Goal: Task Accomplishment & Management: Use online tool/utility

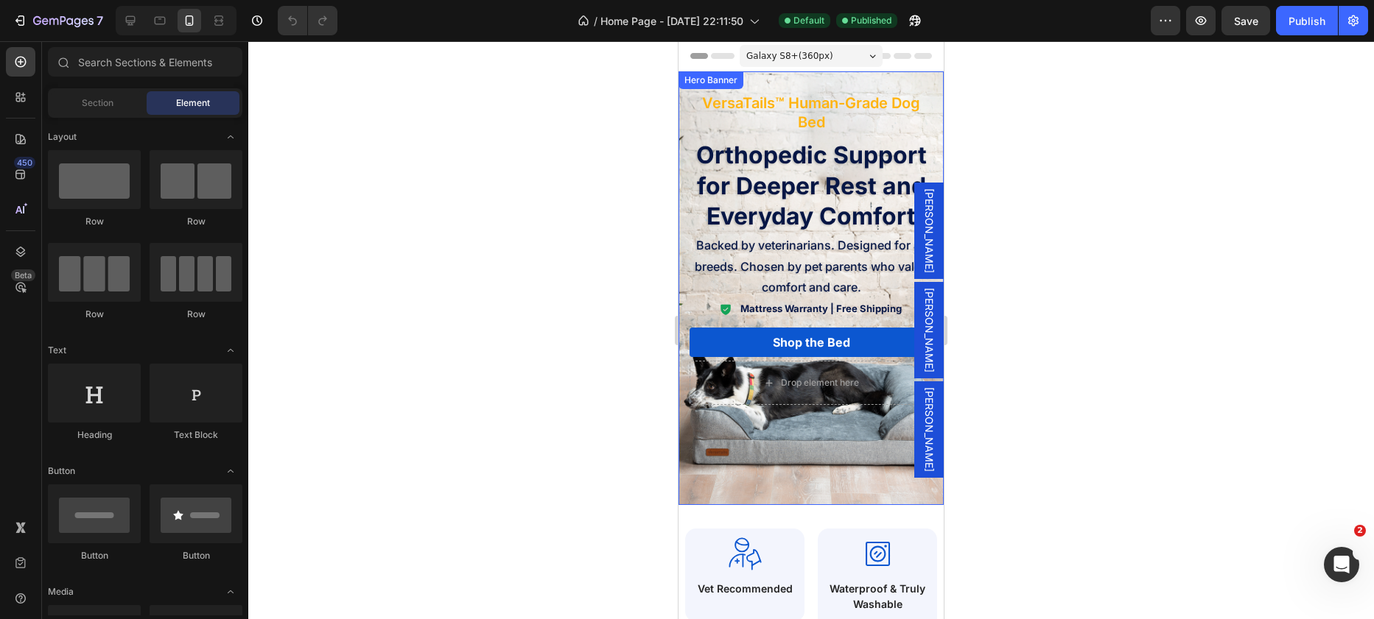
click at [770, 494] on div "Background Image" at bounding box center [810, 288] width 265 height 434
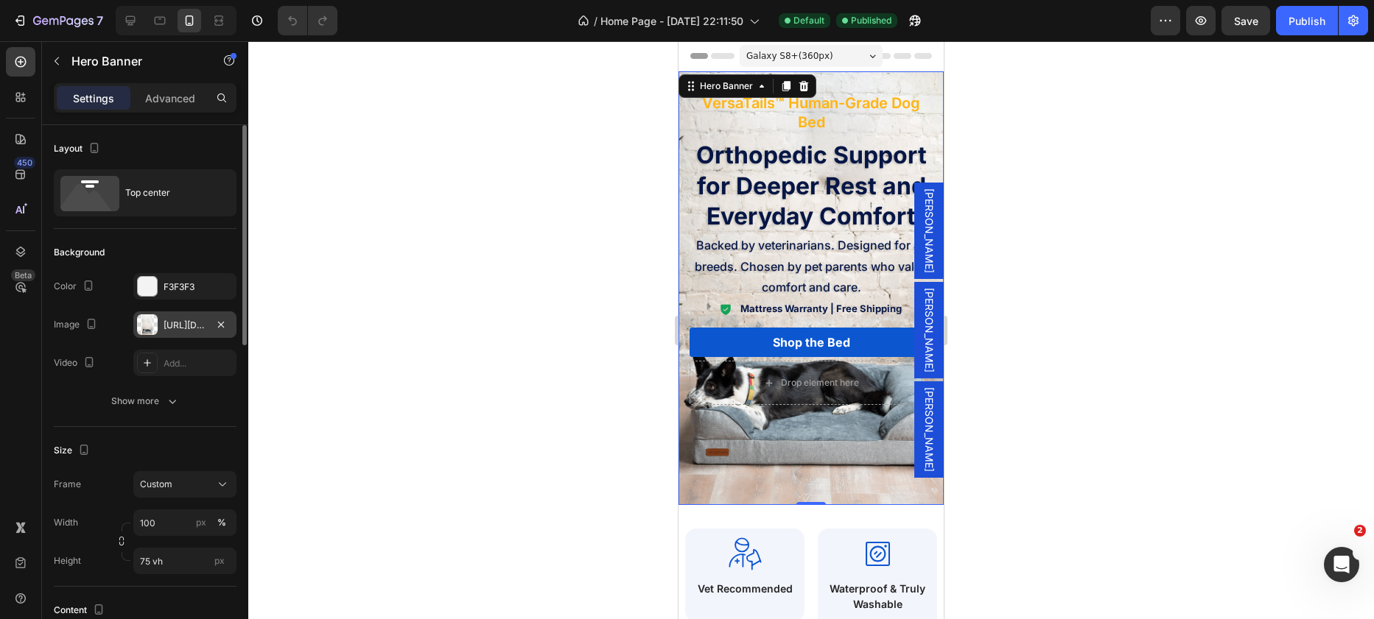
click at [199, 323] on div "https://cdn.shopify.com/s/files/1/0928/4570/3533/files/gempages_572646440199783…" at bounding box center [185, 325] width 43 height 13
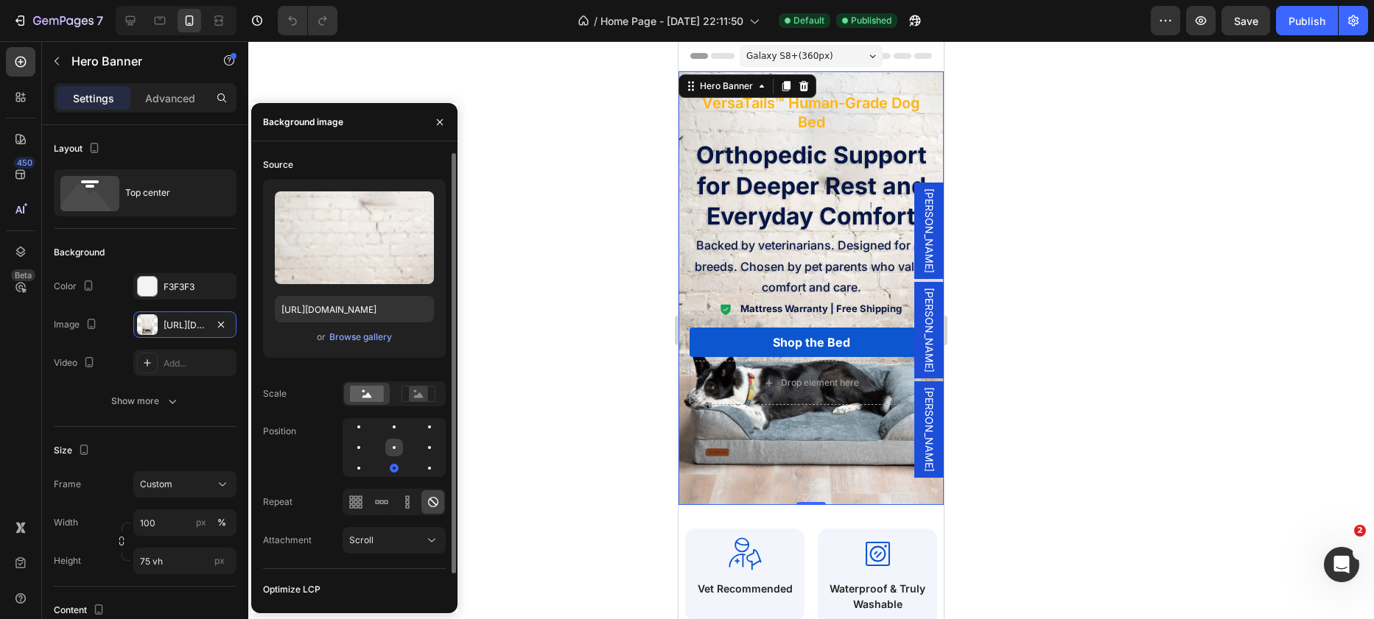
click at [396, 447] on div at bounding box center [394, 448] width 18 height 18
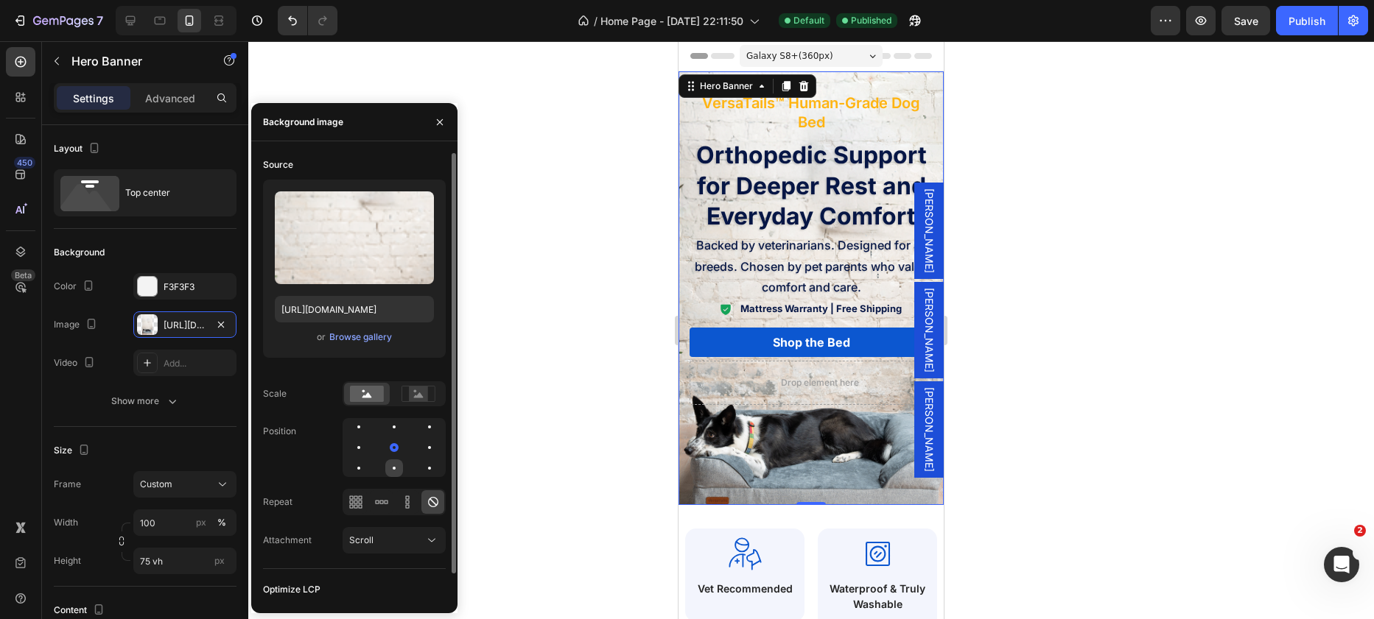
click at [396, 466] on div at bounding box center [394, 469] width 18 height 18
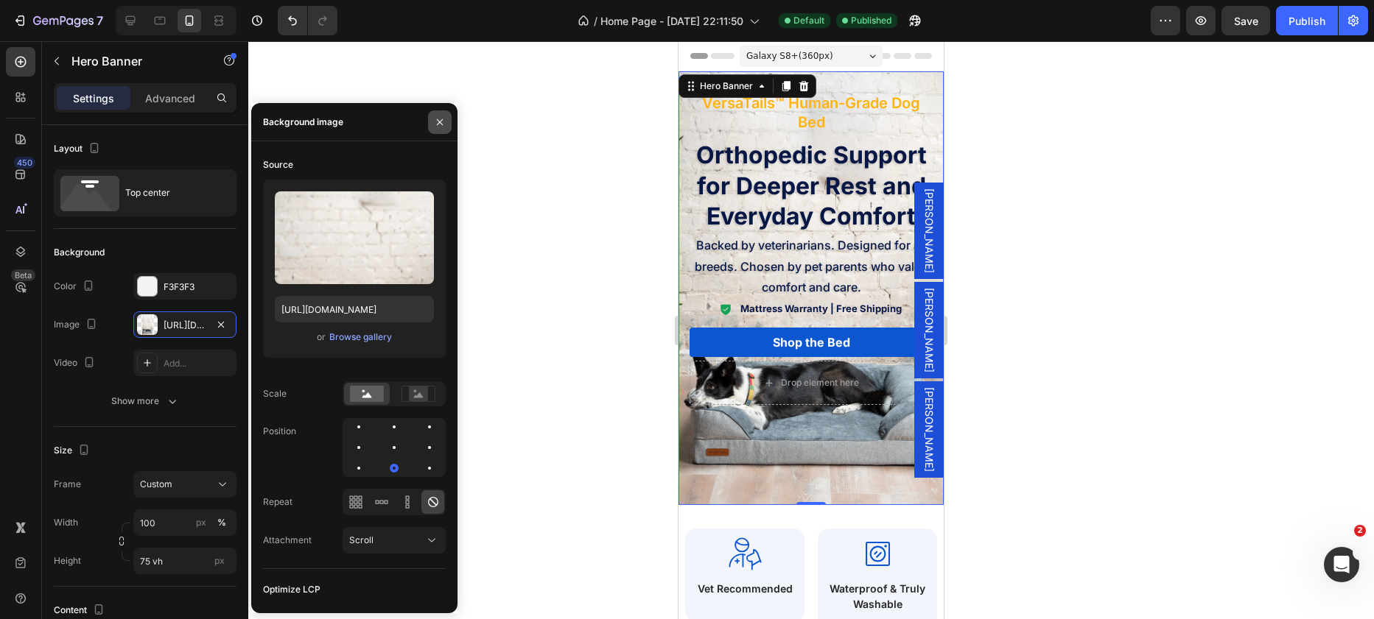
click at [430, 126] on button "button" at bounding box center [440, 122] width 24 height 24
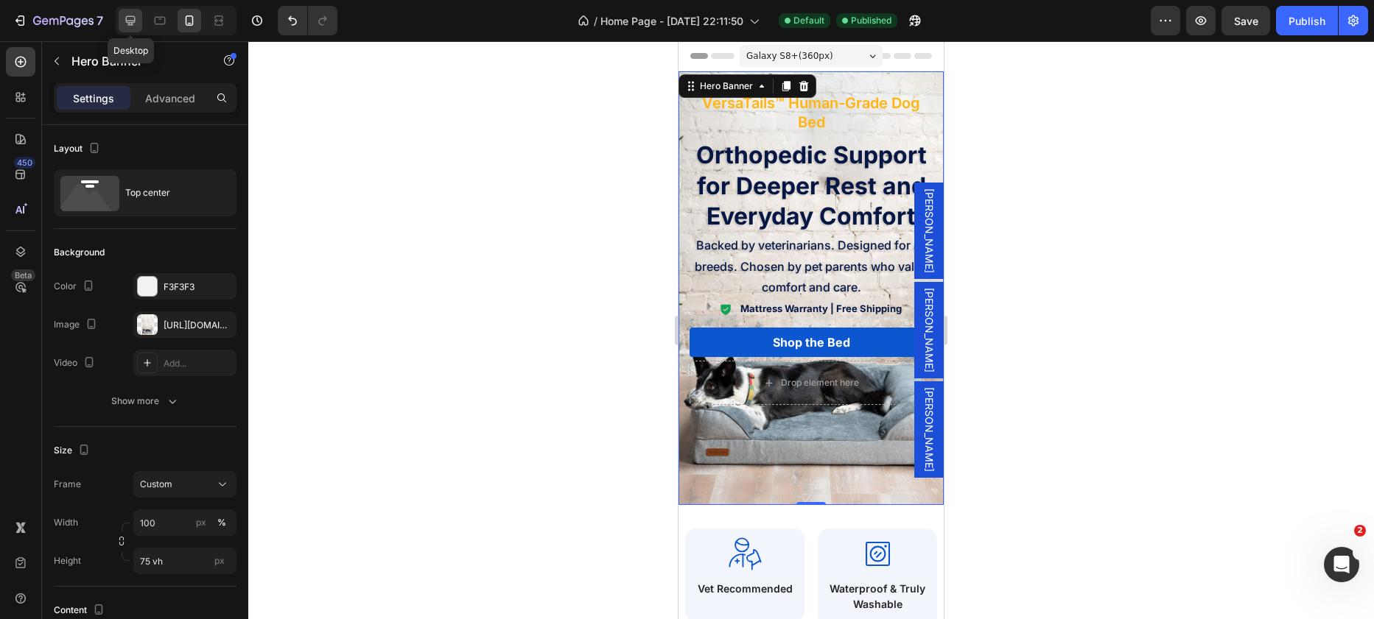
click at [122, 28] on div at bounding box center [131, 21] width 24 height 24
type input "650"
type input "1200"
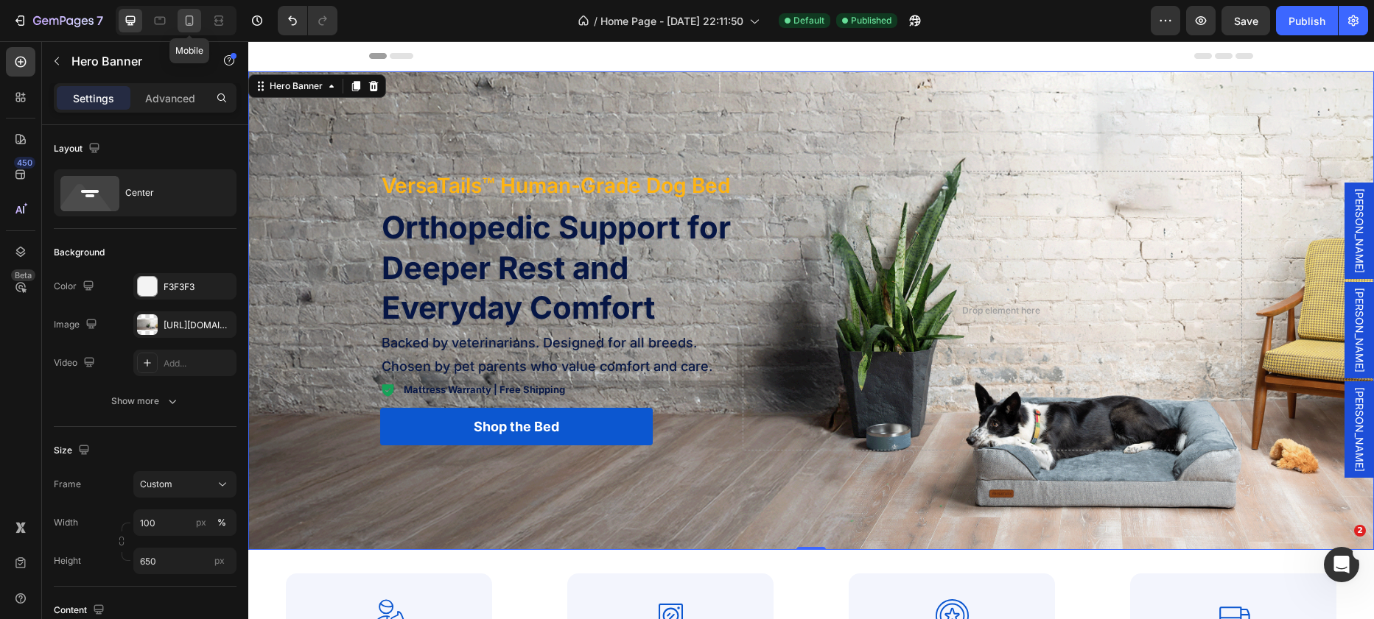
click at [193, 25] on icon at bounding box center [189, 20] width 15 height 15
type input "75 vh"
type input "100%"
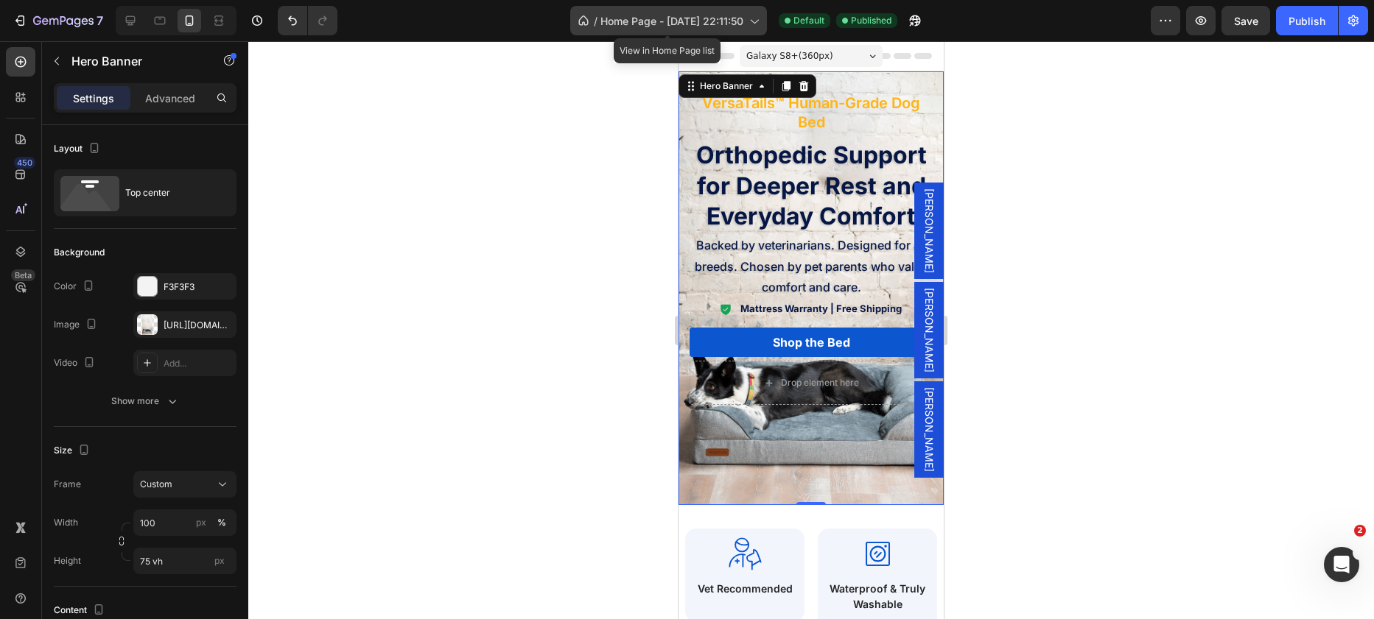
click at [685, 22] on span "Home Page - Jul 15, 22:11:50" at bounding box center [671, 20] width 143 height 15
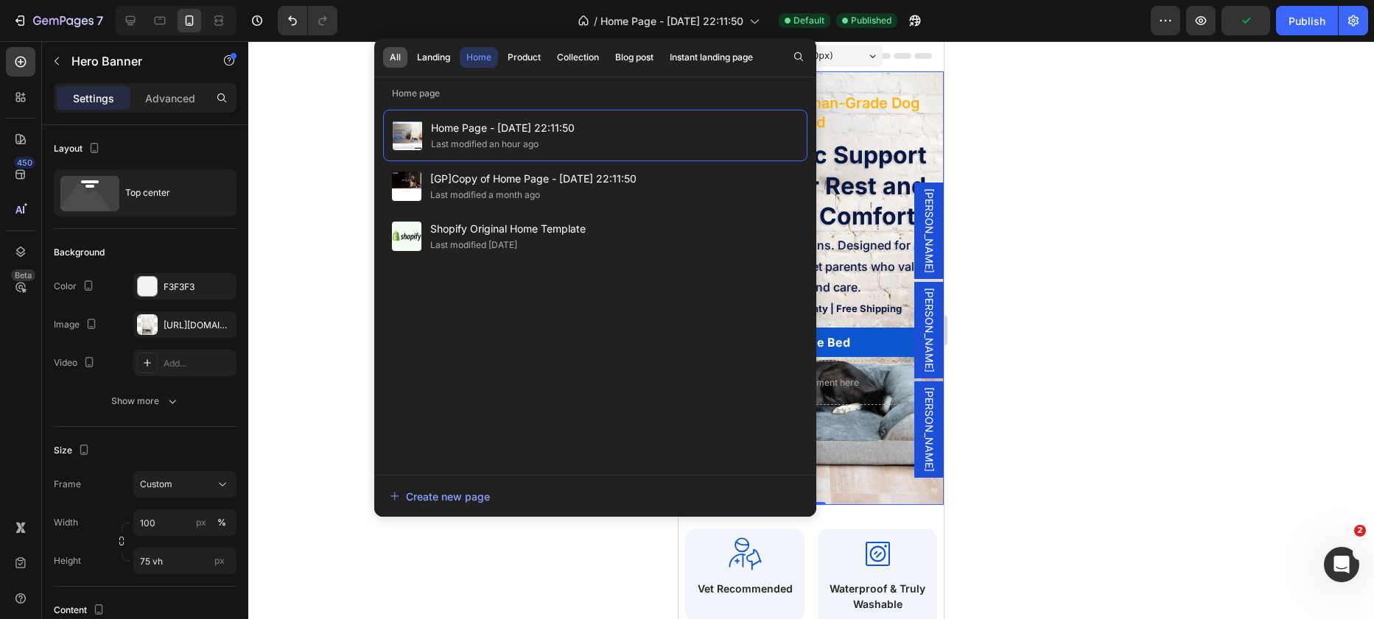
click at [390, 48] on button "All" at bounding box center [395, 57] width 24 height 21
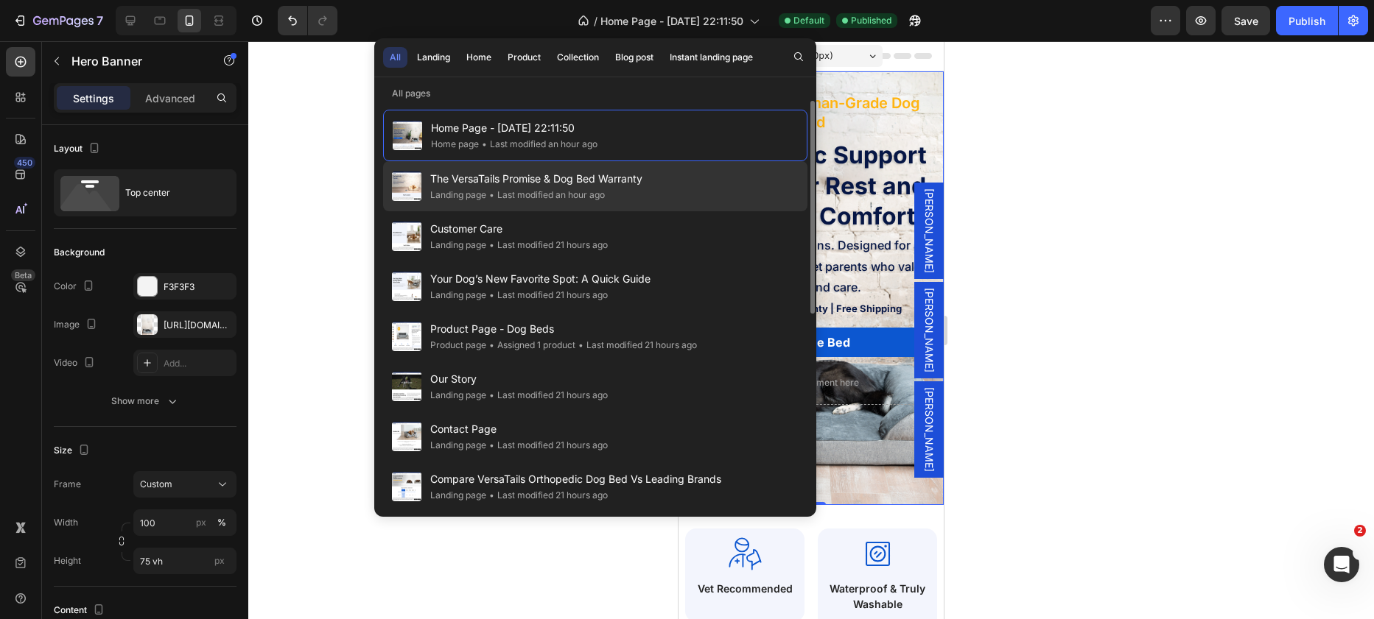
click at [524, 191] on div "• Last modified an hour ago" at bounding box center [545, 195] width 119 height 15
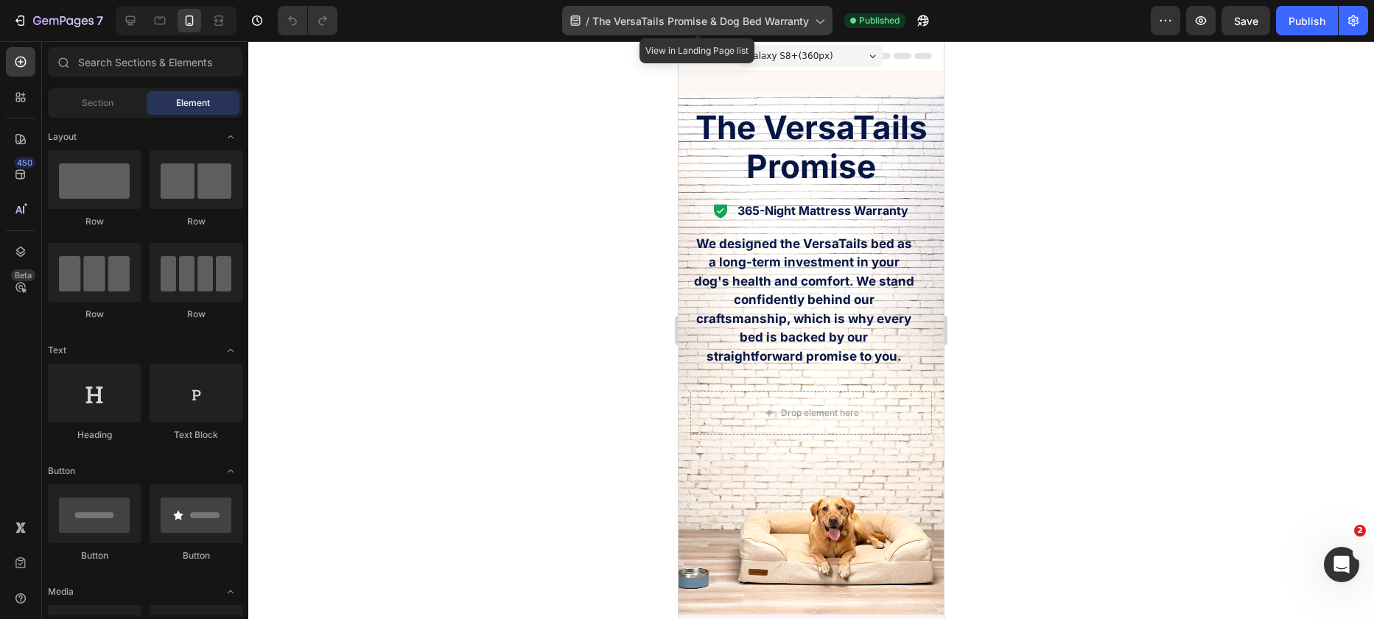
click at [695, 26] on span "The VersaTails Promise & Dog Bed Warranty" at bounding box center [700, 20] width 217 height 15
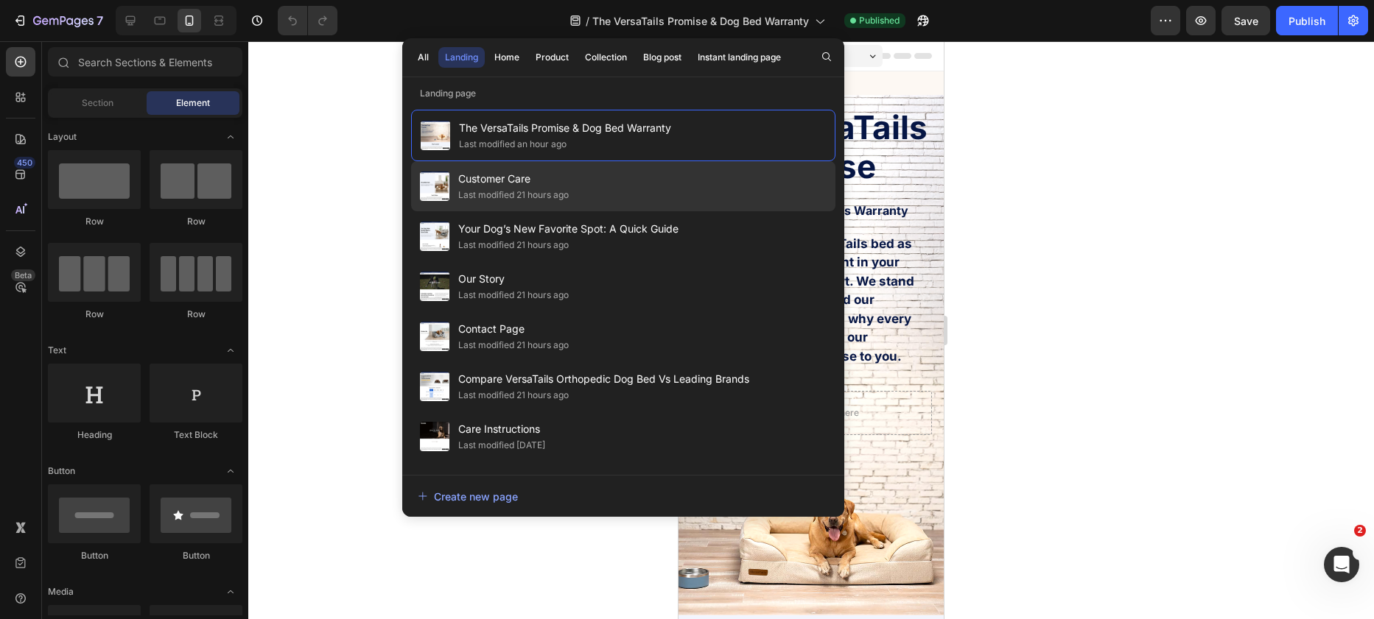
click at [542, 194] on div "Last modified 21 hours ago" at bounding box center [513, 195] width 110 height 15
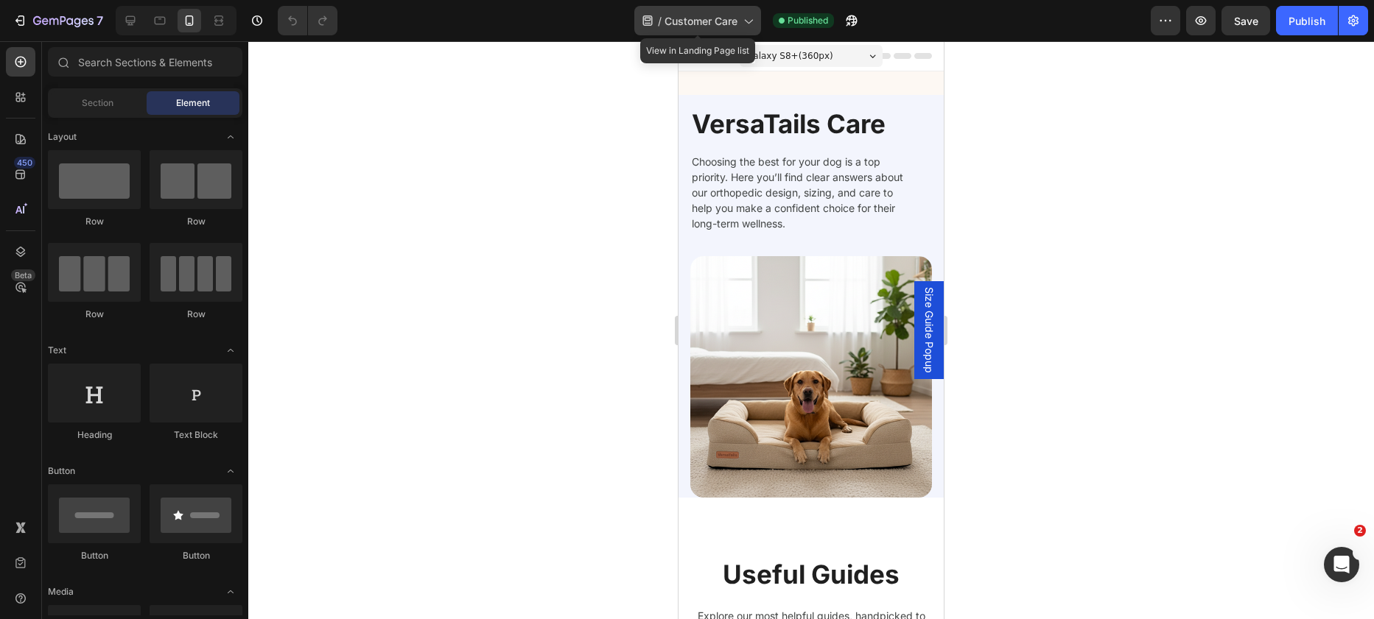
click at [723, 22] on span "Customer Care" at bounding box center [700, 20] width 73 height 15
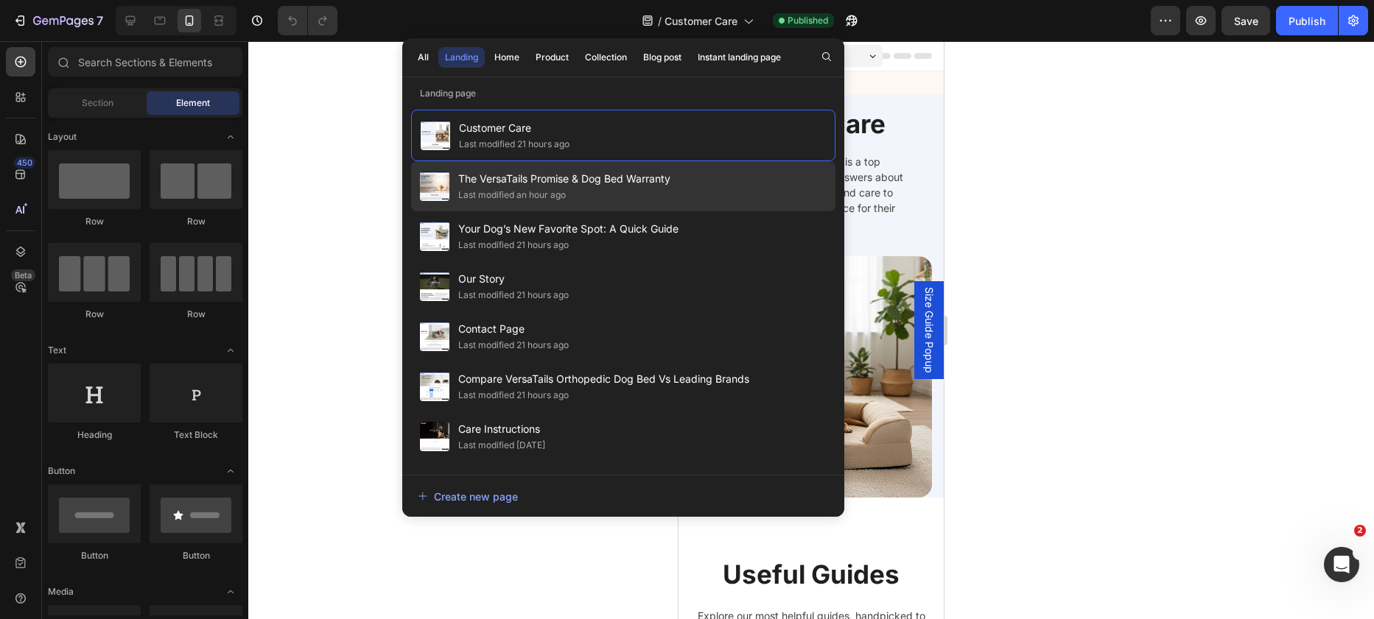
click at [606, 186] on span "The VersaTails Promise & Dog Bed Warranty" at bounding box center [564, 179] width 212 height 18
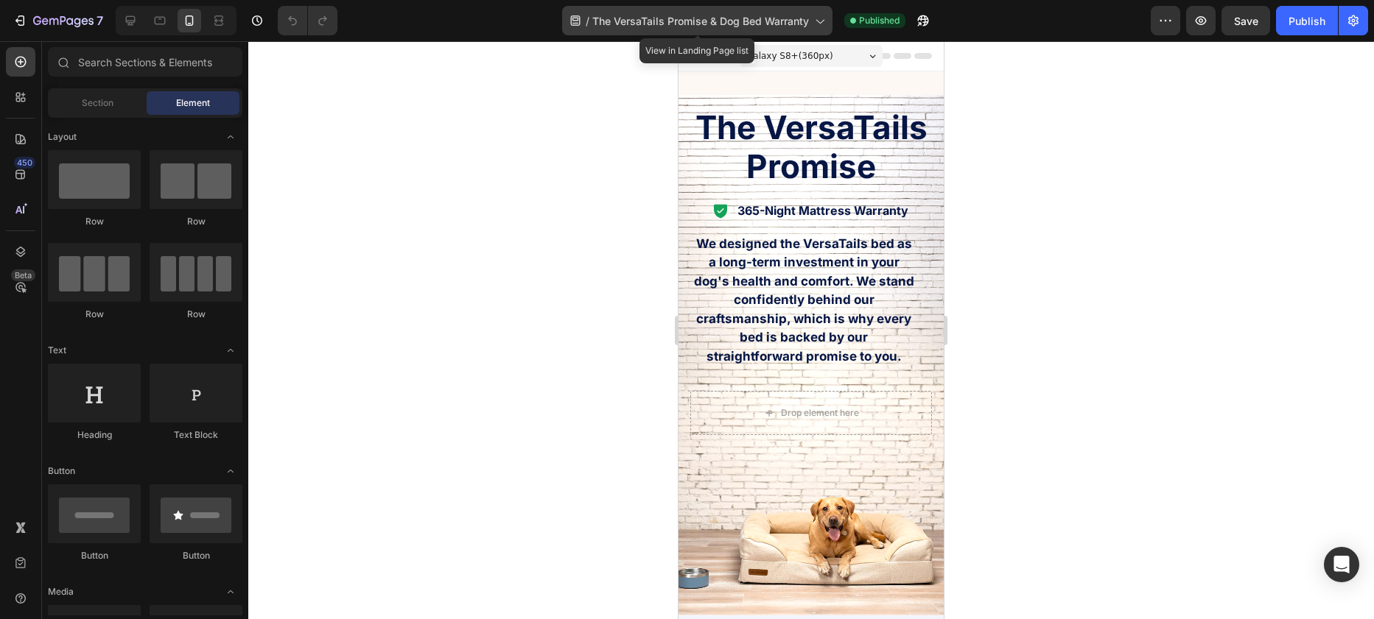
click at [697, 21] on span "The VersaTails Promise & Dog Bed Warranty" at bounding box center [700, 20] width 217 height 15
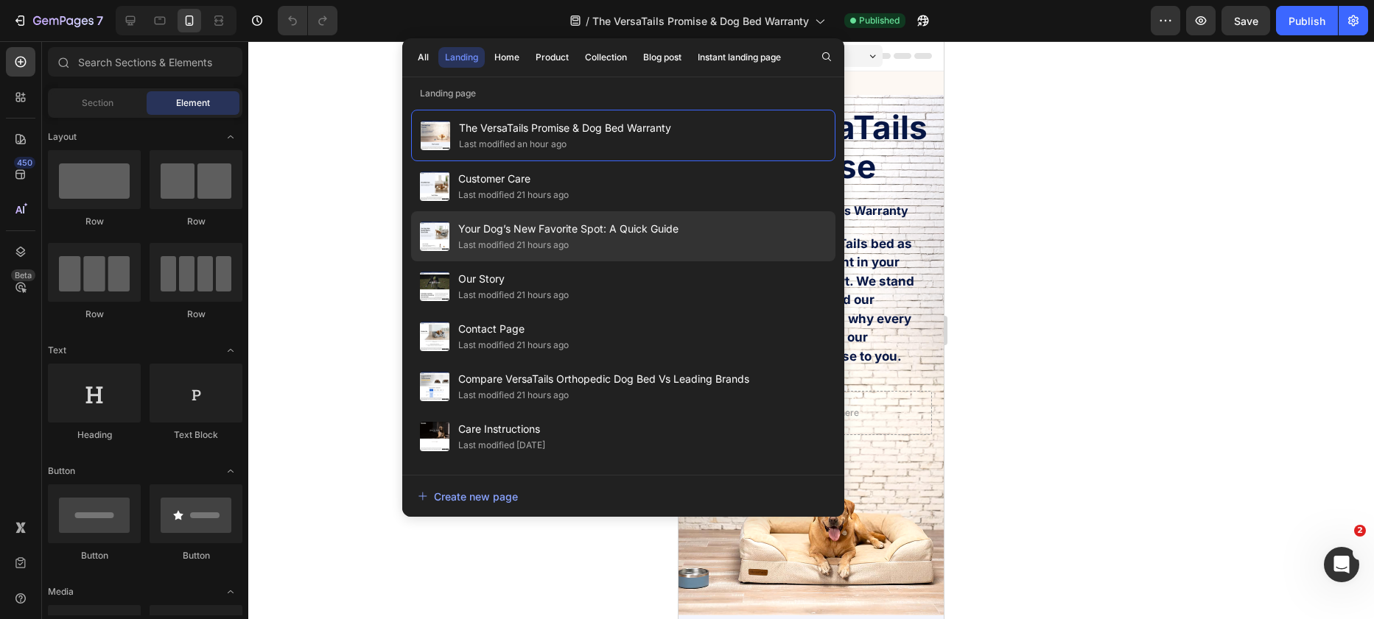
click at [575, 252] on div "Last modified 21 hours ago" at bounding box center [568, 245] width 220 height 15
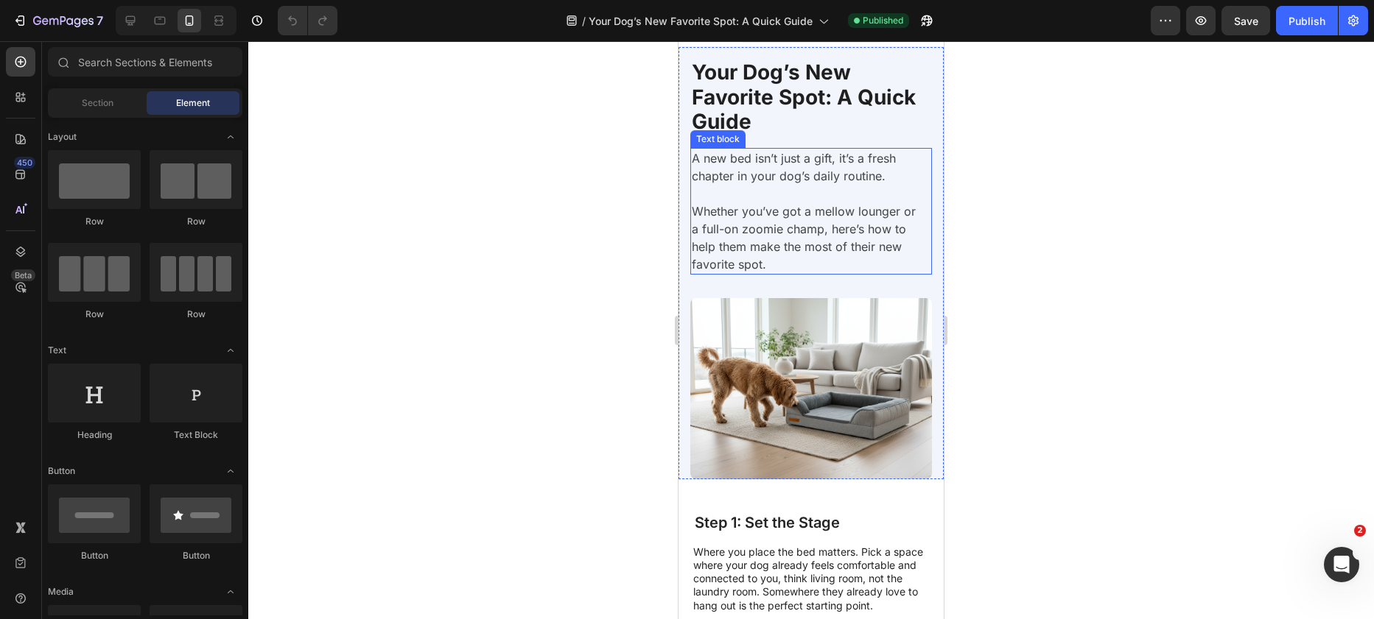
scroll to position [49, 0]
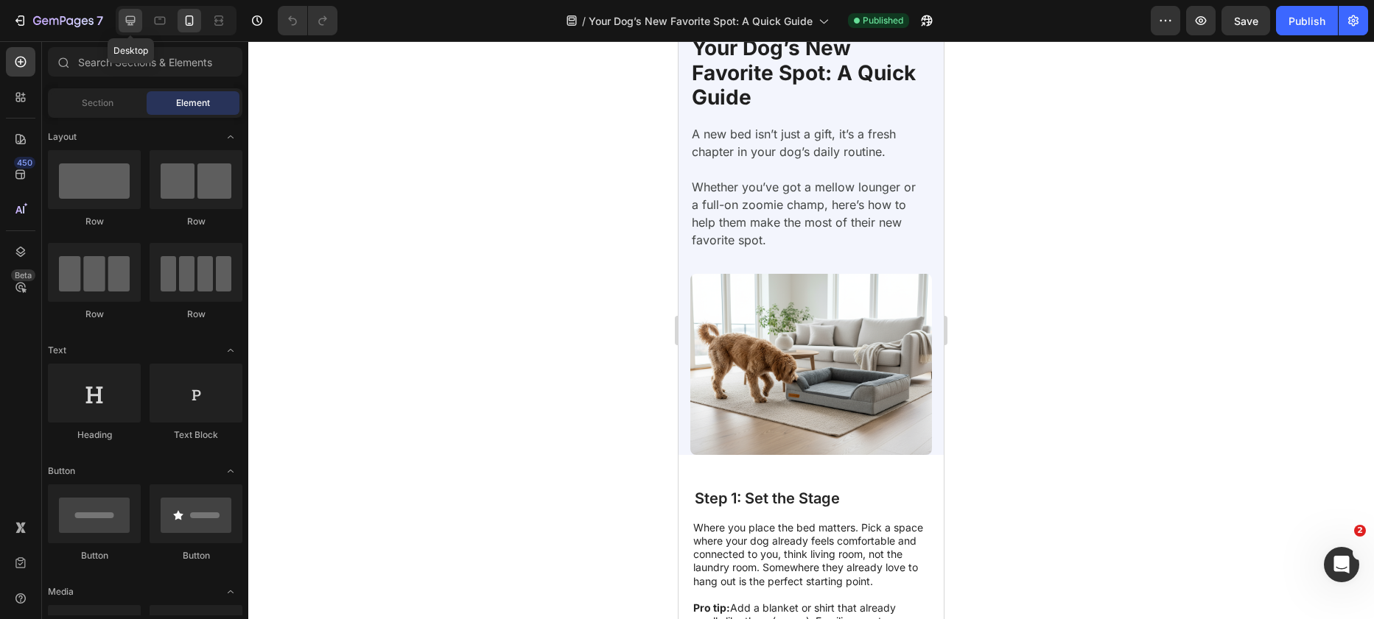
click at [136, 21] on icon at bounding box center [130, 20] width 15 height 15
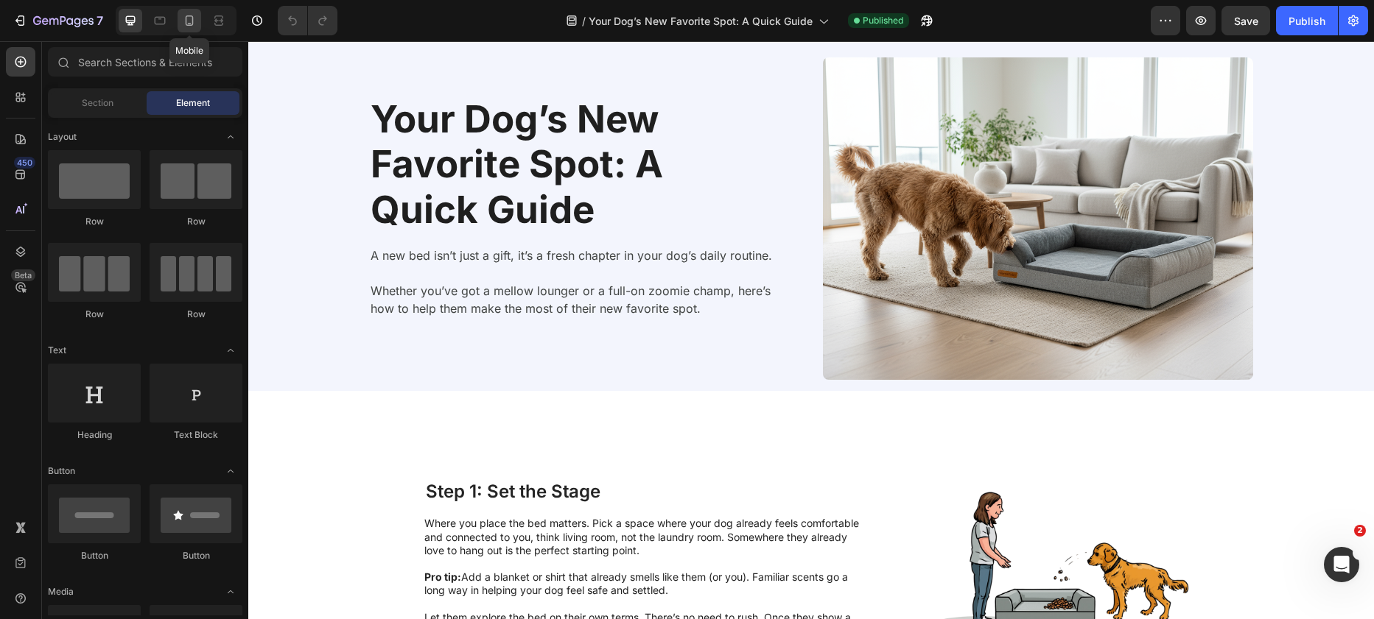
click at [192, 15] on icon at bounding box center [190, 20] width 8 height 10
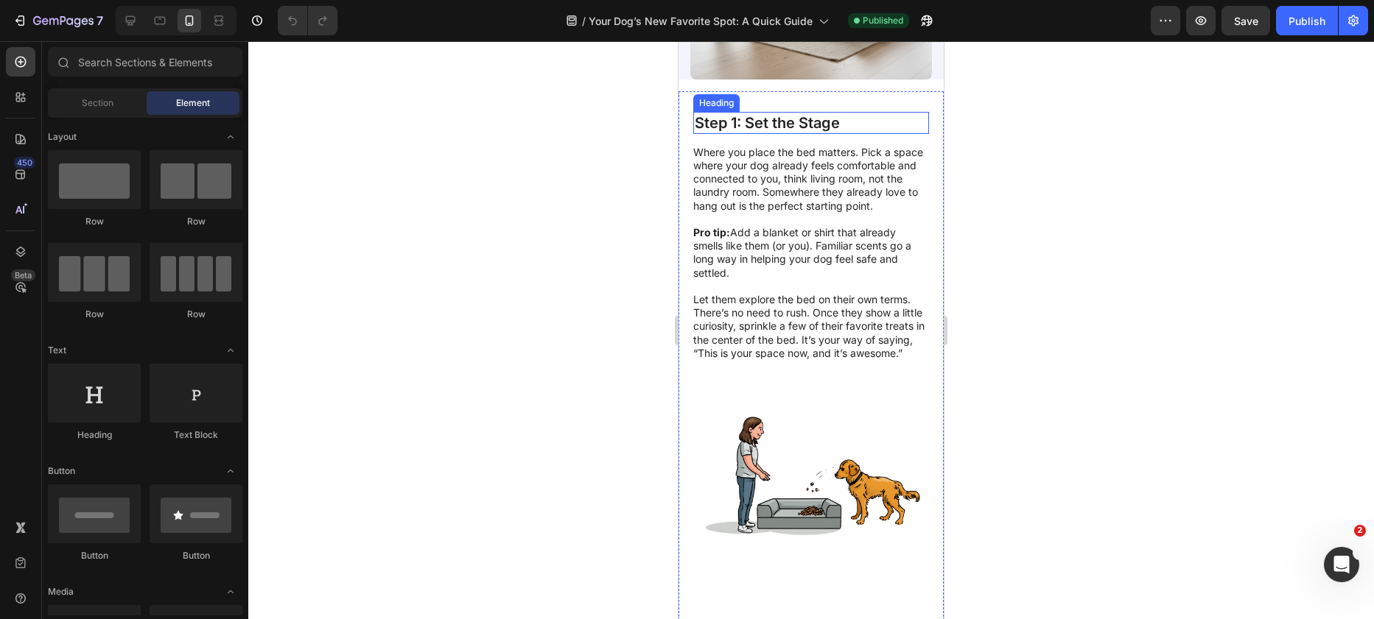
scroll to position [263, 0]
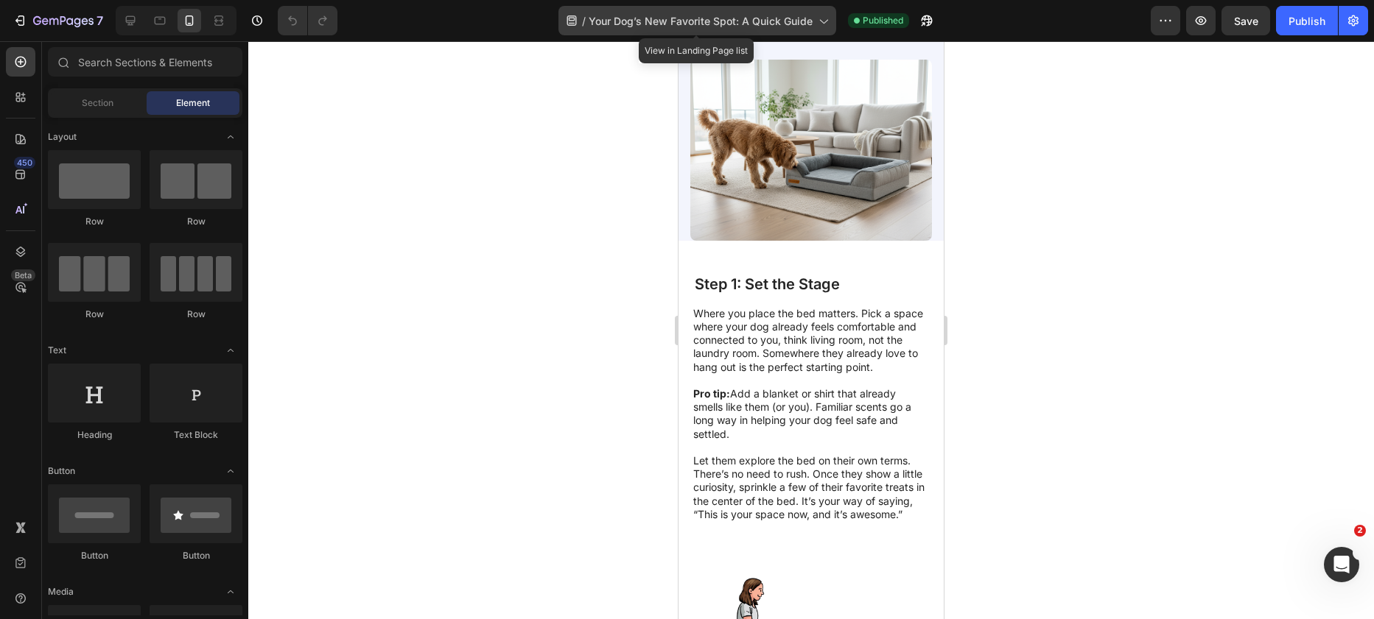
click at [742, 16] on span "Your Dog’s New Favorite Spot: A Quick Guide" at bounding box center [701, 20] width 224 height 15
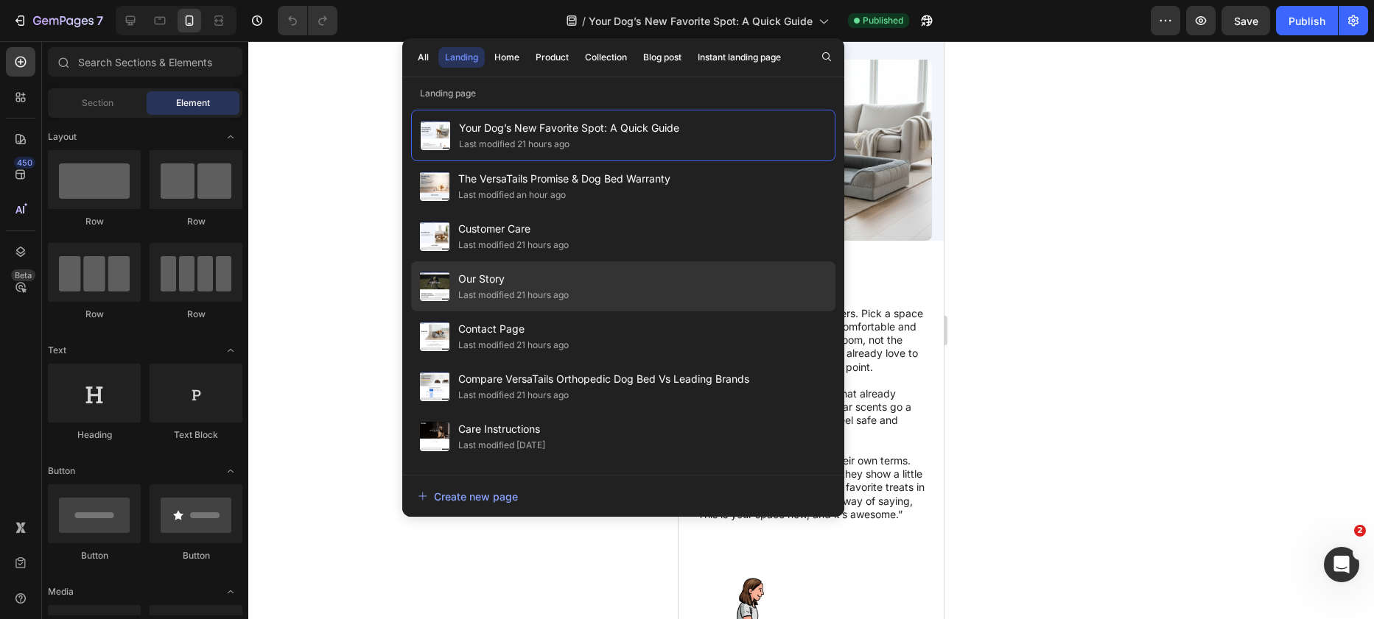
click at [608, 270] on div "Our Story Last modified 21 hours ago" at bounding box center [623, 286] width 424 height 50
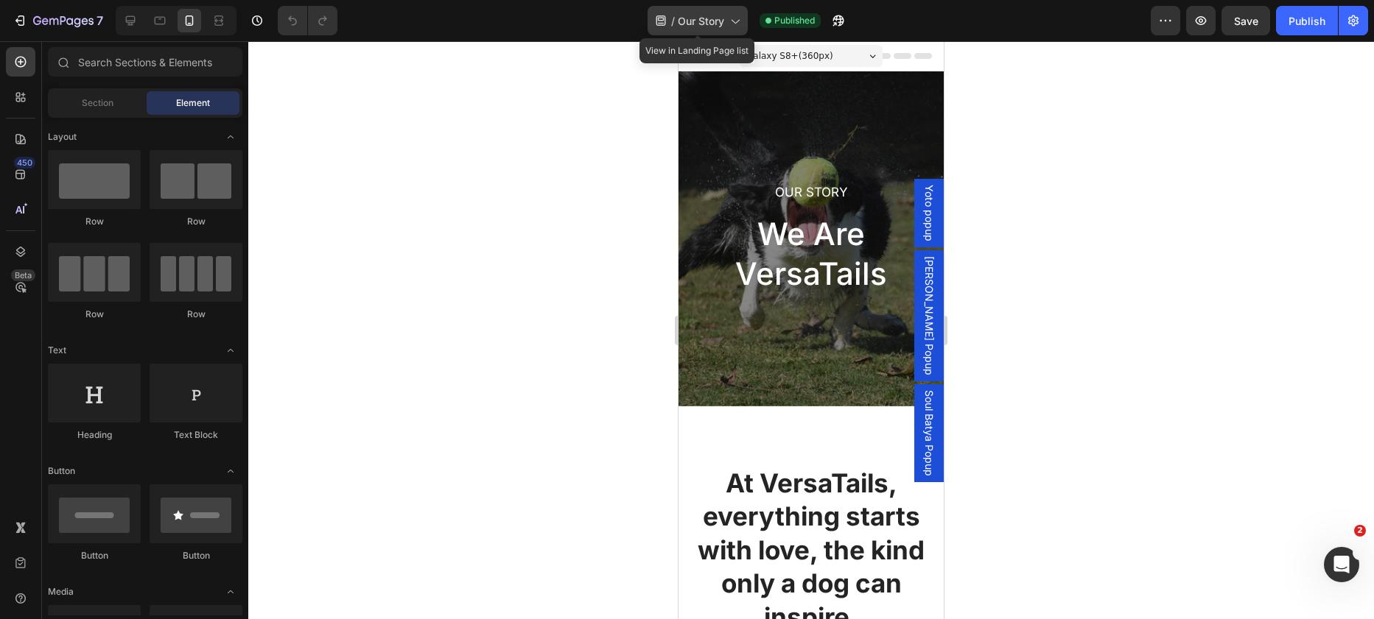
click at [706, 31] on div "/ Our Story" at bounding box center [697, 20] width 100 height 29
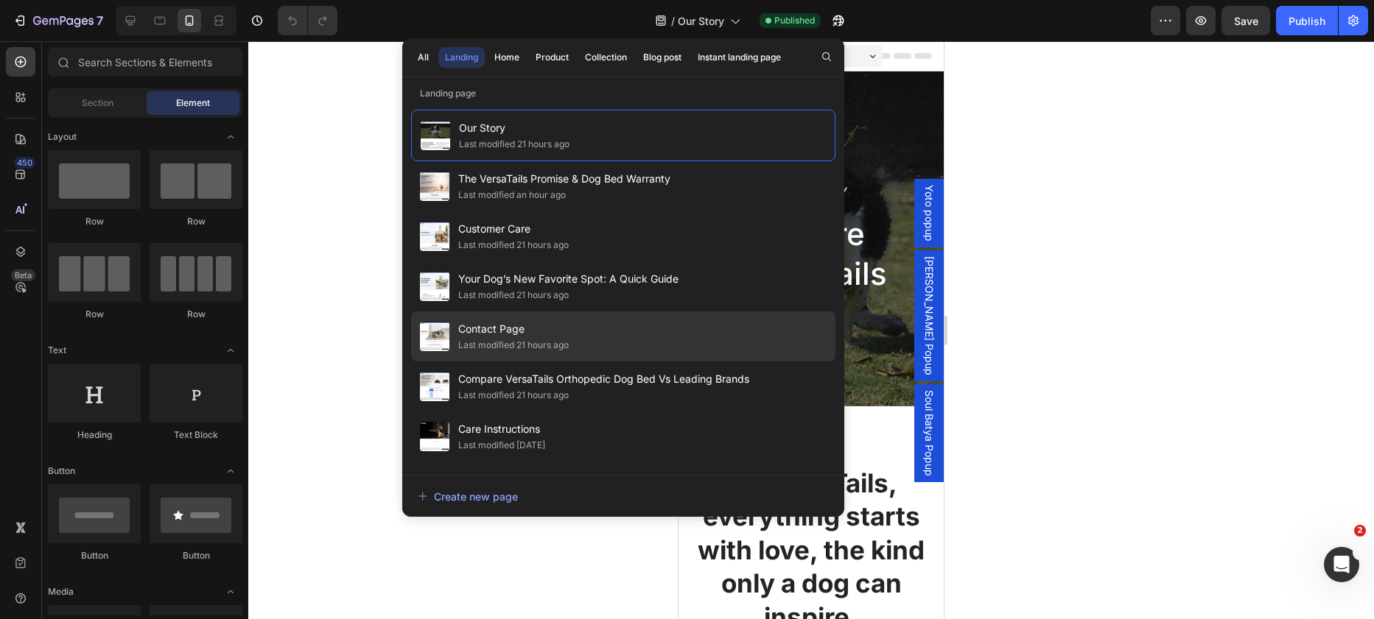
click at [634, 336] on div "Contact Page Last modified 21 hours ago" at bounding box center [623, 337] width 424 height 50
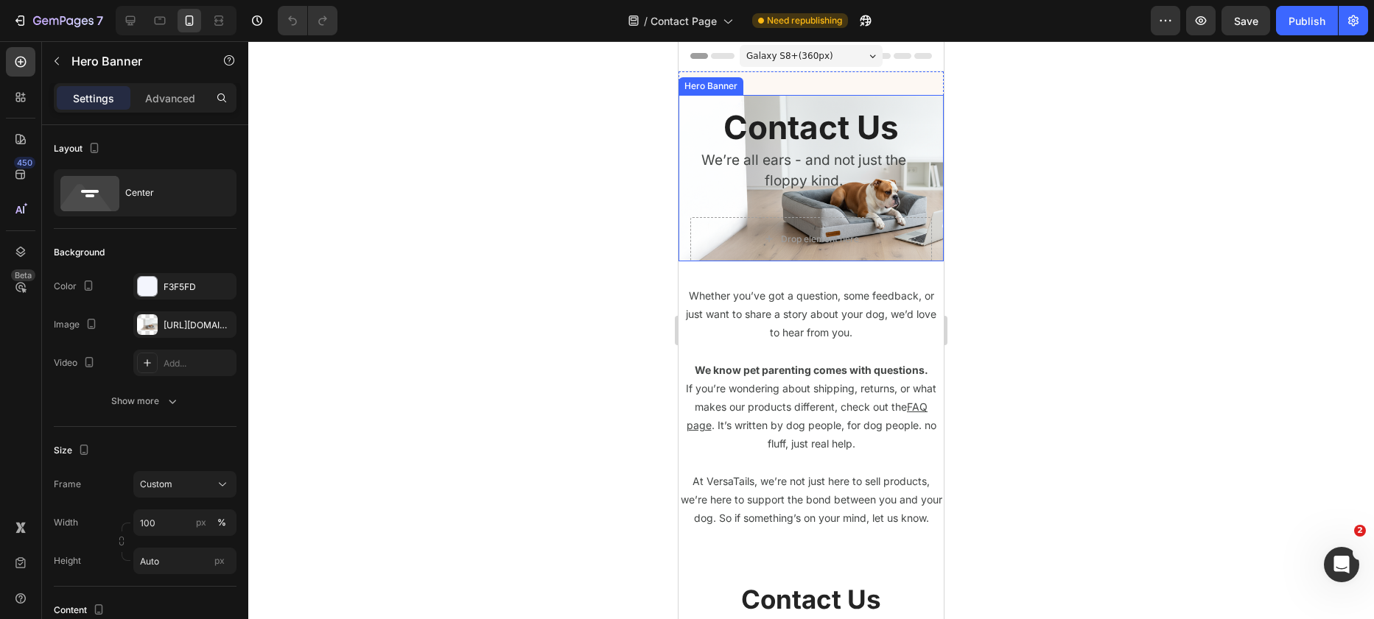
click at [840, 103] on div "Contact Us Heading We’re all ears - and not just the floppy kind. Text block Dr…" at bounding box center [810, 178] width 265 height 166
click at [1020, 121] on div at bounding box center [810, 330] width 1125 height 578
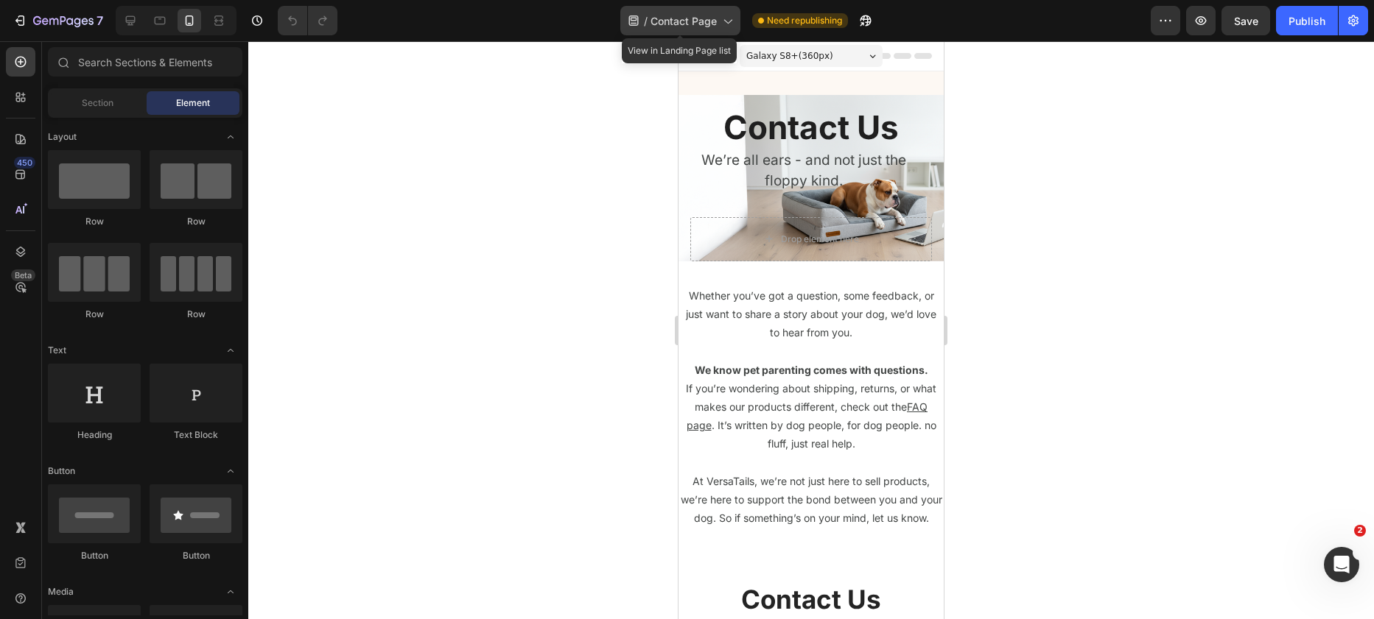
click at [707, 28] on div "/ Contact Page" at bounding box center [680, 20] width 120 height 29
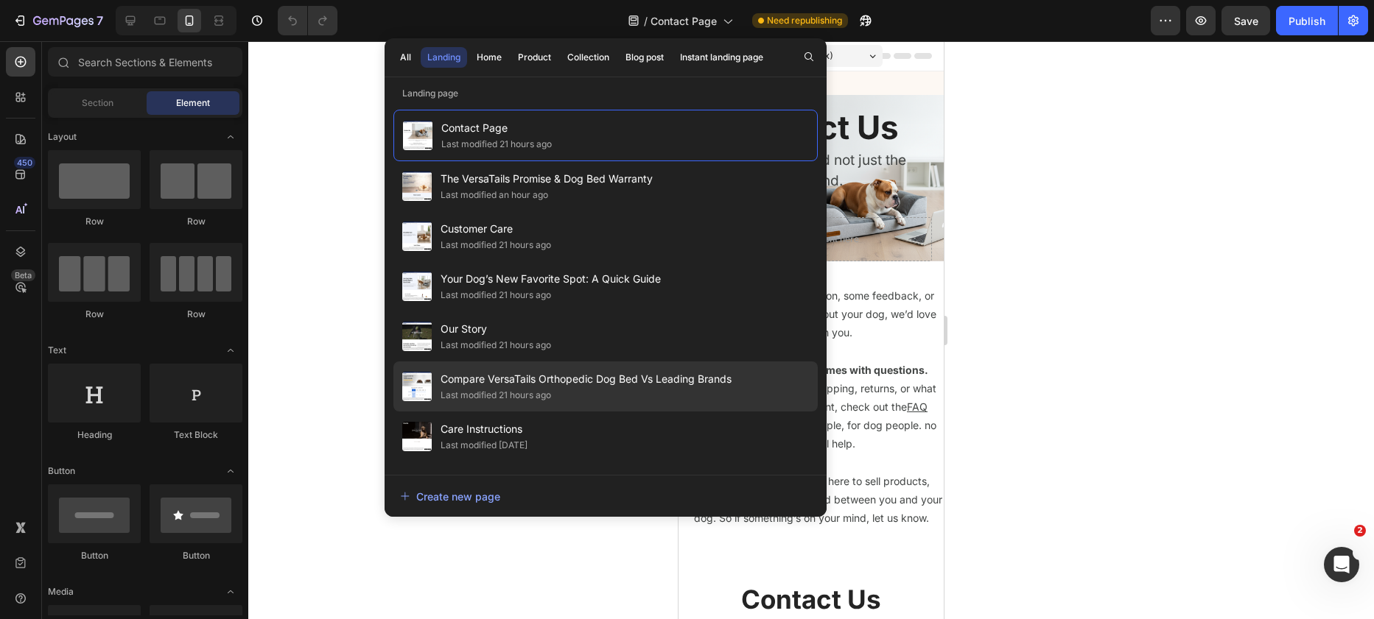
click at [547, 388] on div "Last modified 21 hours ago" at bounding box center [495, 395] width 110 height 15
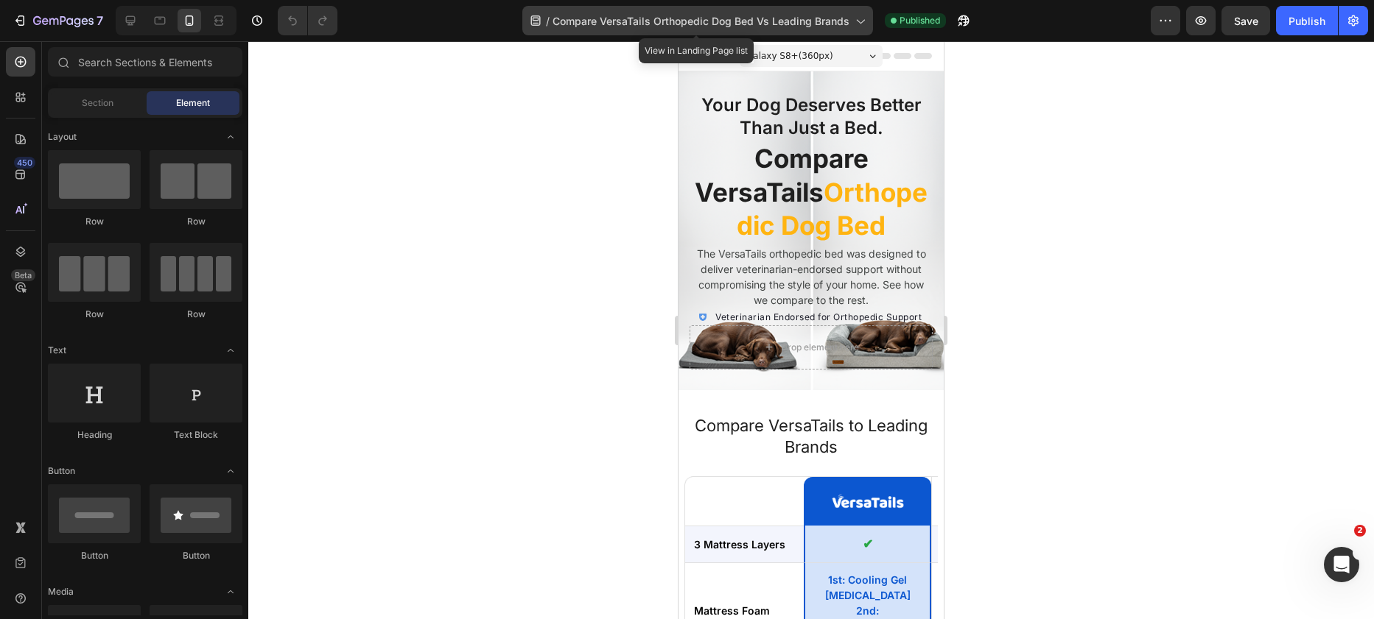
click at [785, 18] on span "Compare VersaTails Orthopedic Dog Bed Vs Leading Brands" at bounding box center [700, 20] width 297 height 15
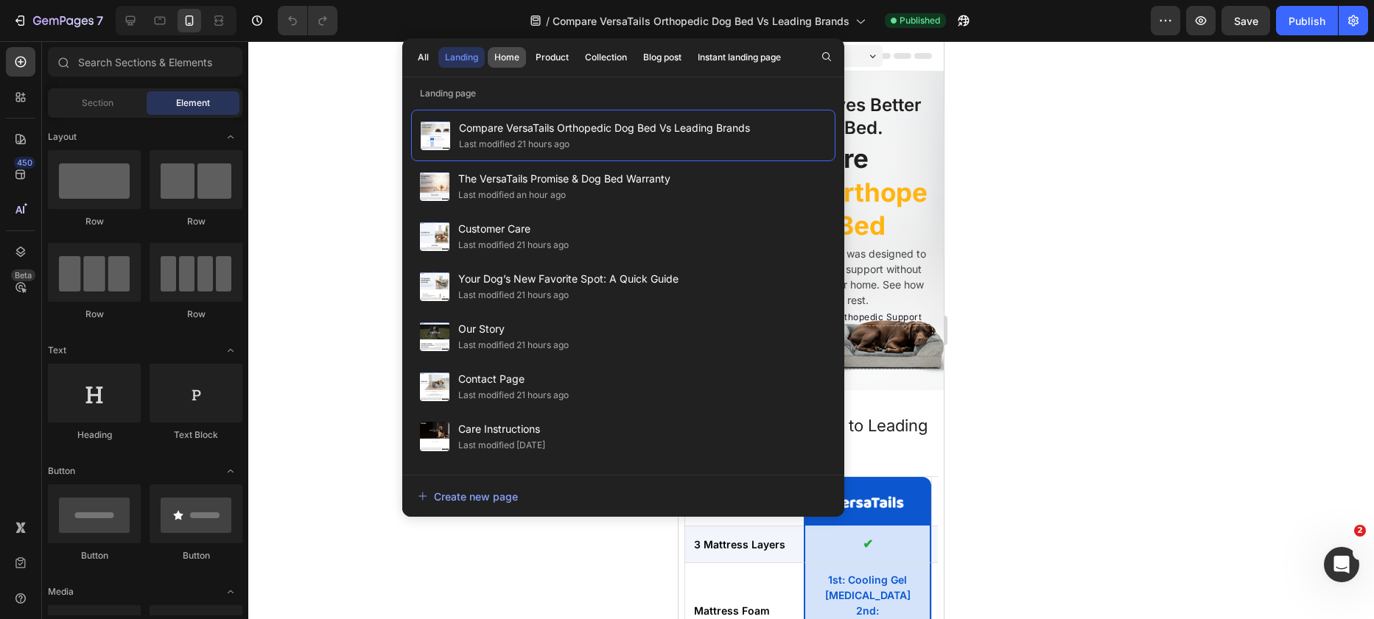
click at [519, 51] on div "Home" at bounding box center [506, 57] width 25 height 13
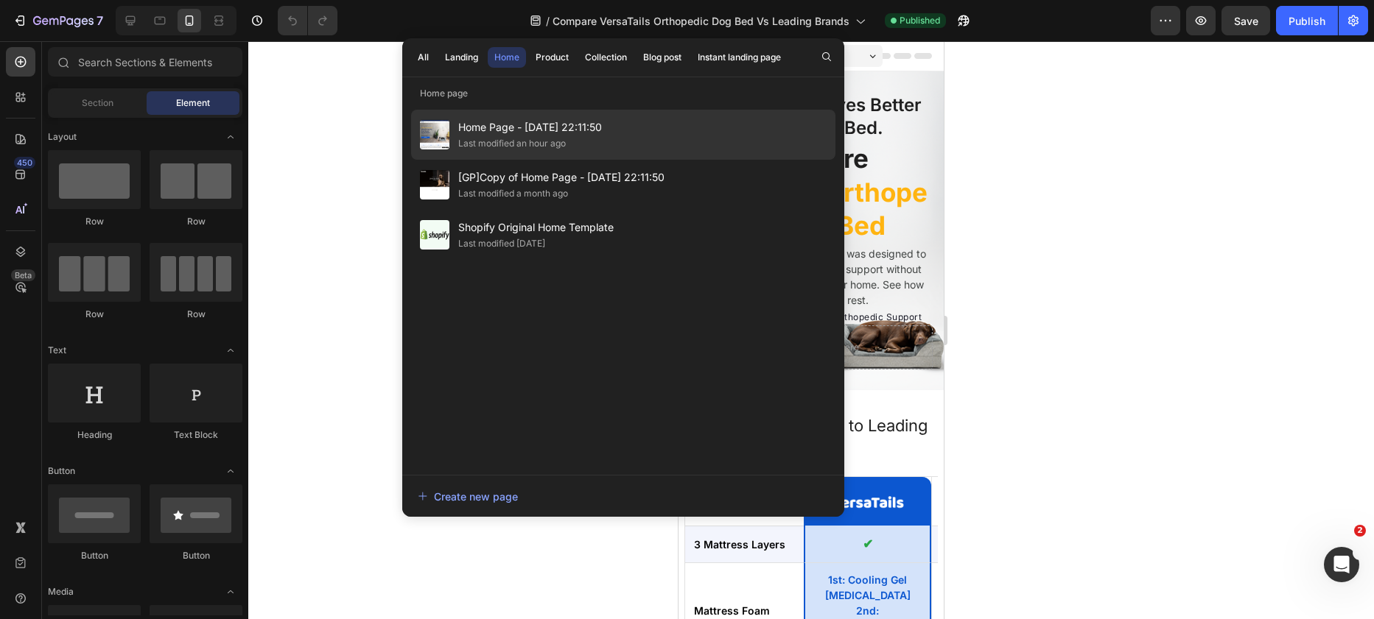
click at [552, 130] on span "Home Page - [DATE] 22:11:50" at bounding box center [530, 128] width 144 height 18
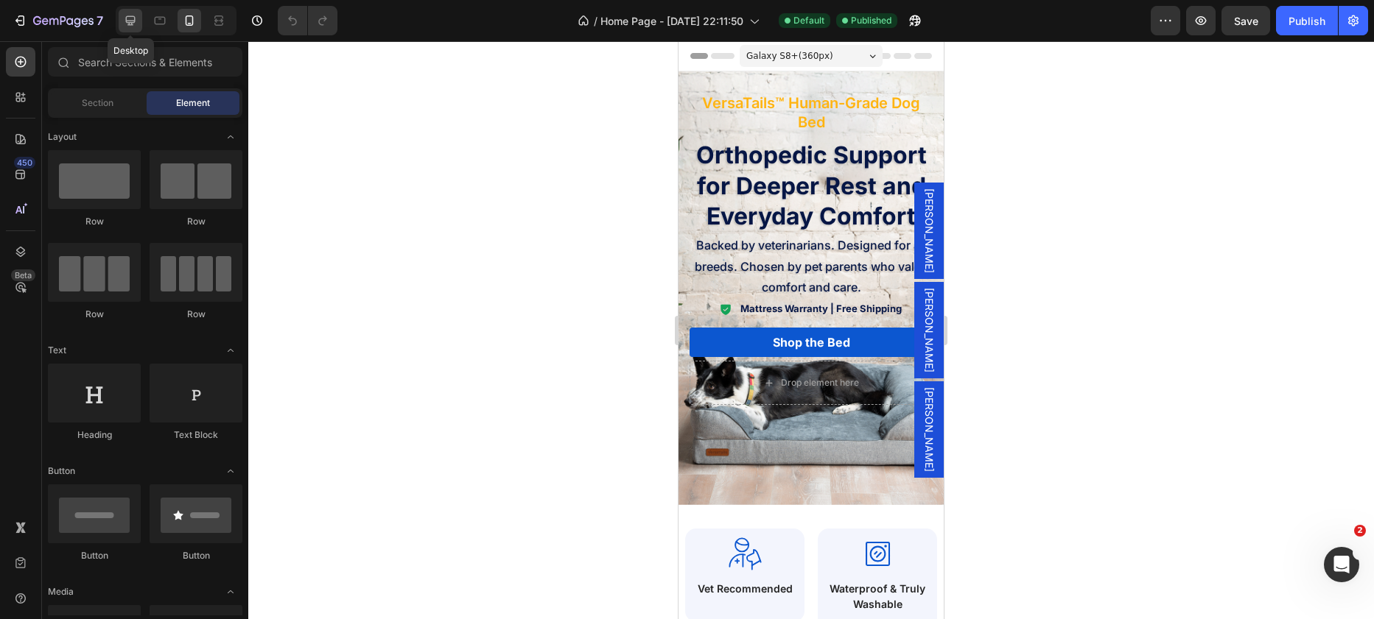
click at [124, 13] on icon at bounding box center [130, 20] width 15 height 15
